Goal: Find specific page/section: Find specific page/section

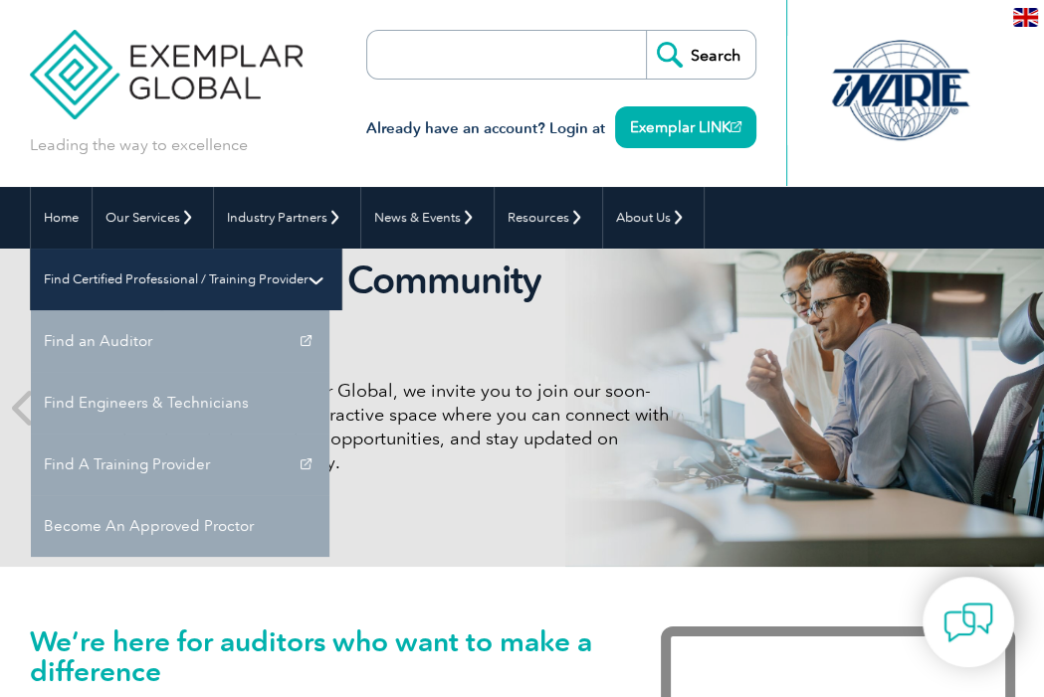
click at [341, 249] on link "Find Certified Professional / Training Provider" at bounding box center [186, 280] width 310 height 62
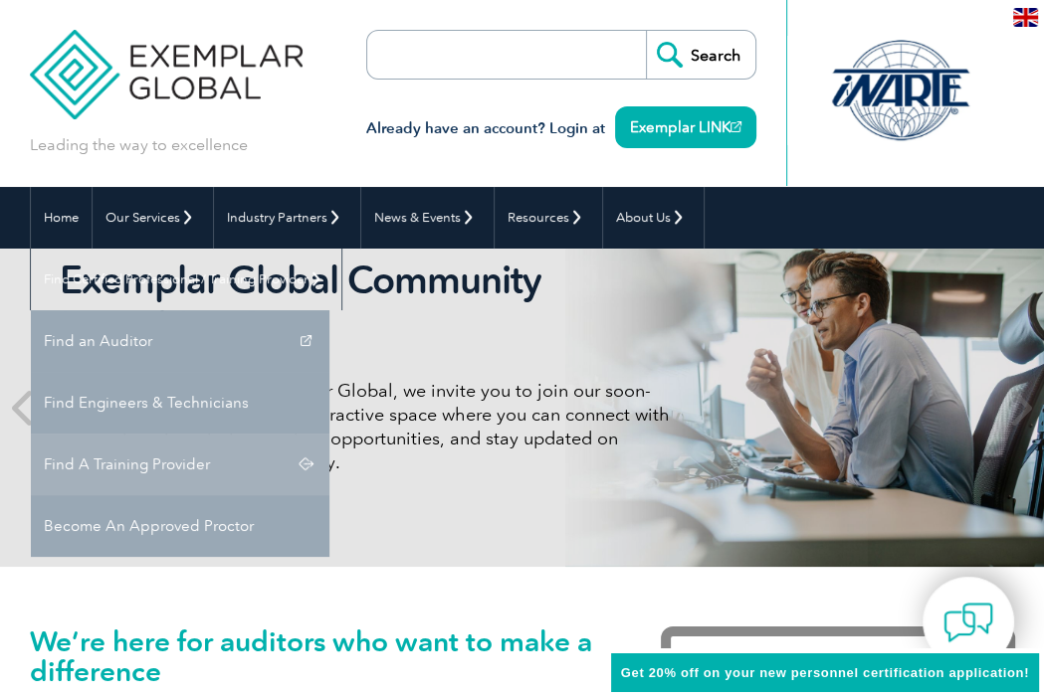
click at [329, 434] on link "Find A Training Provider" at bounding box center [180, 465] width 298 height 62
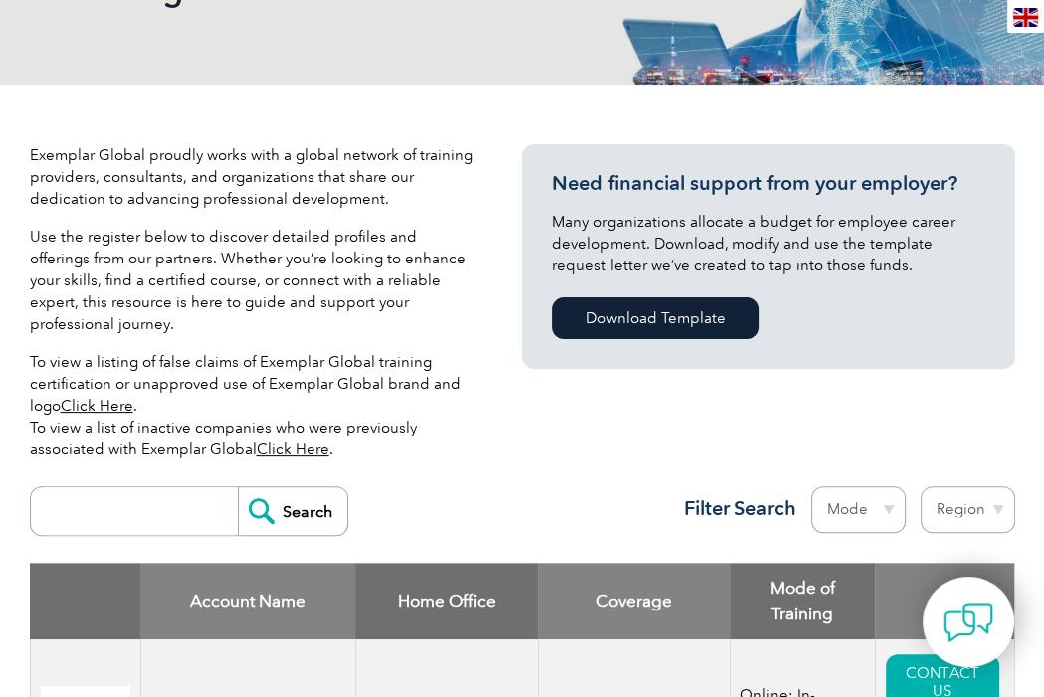
scroll to position [99, 0]
